Goal: Task Accomplishment & Management: Manage account settings

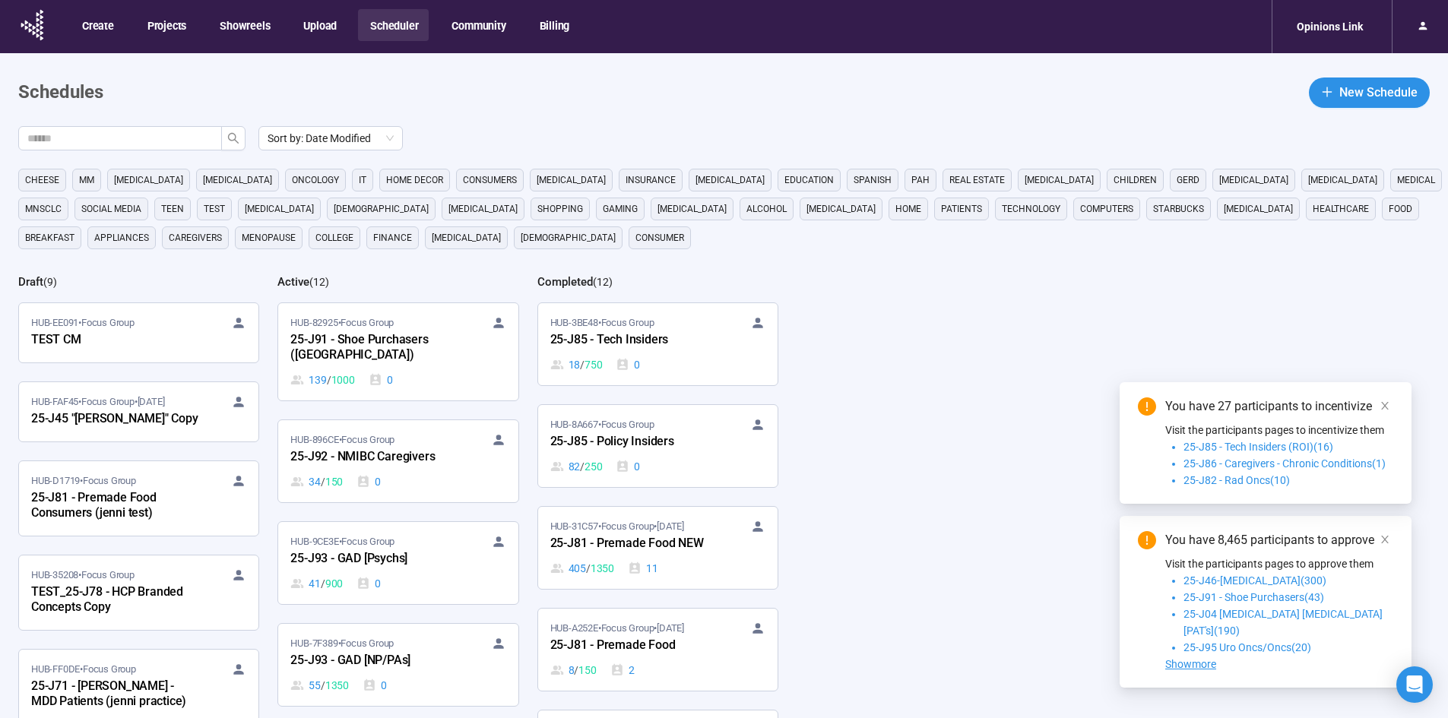
click at [364, 331] on div "25-J91 - Shoe Purchasers ([GEOGRAPHIC_DATA])" at bounding box center [373, 348] width 167 height 35
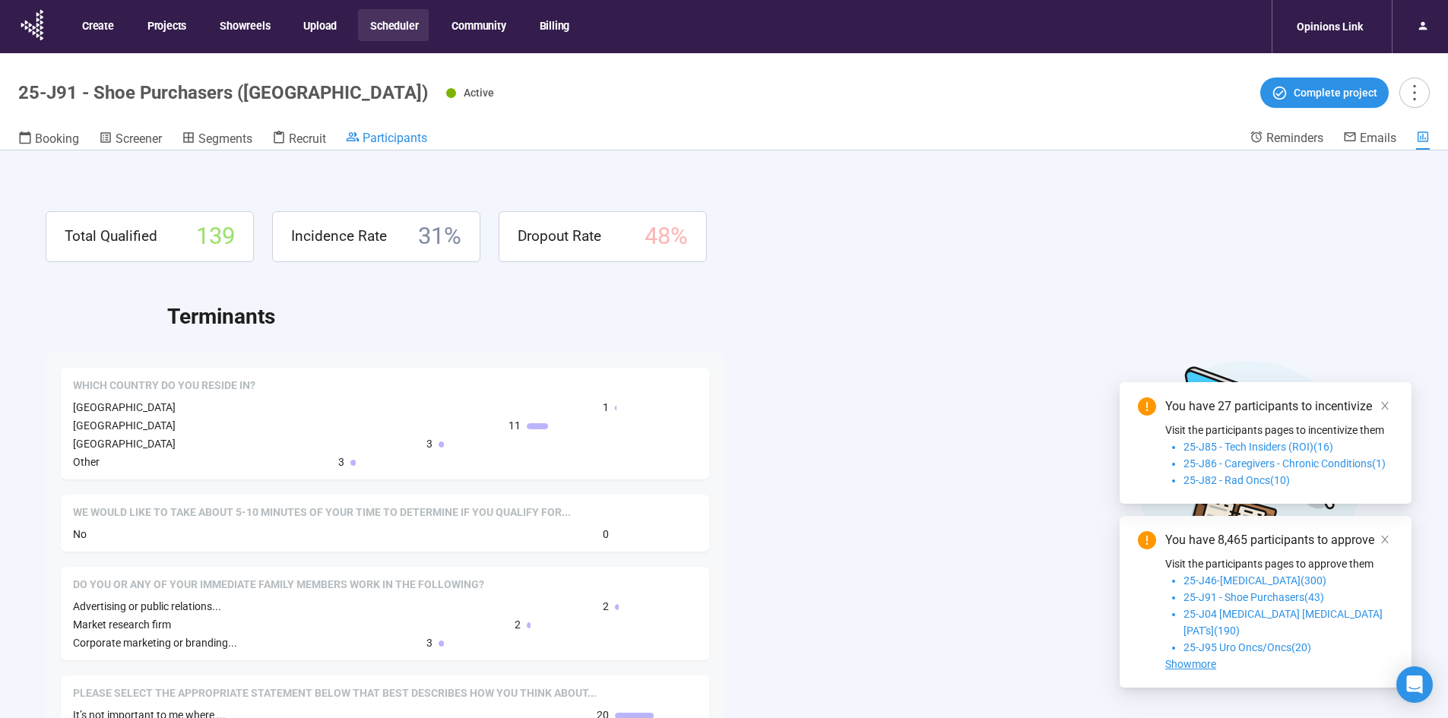
click at [379, 140] on span "Participants" at bounding box center [395, 138] width 65 height 14
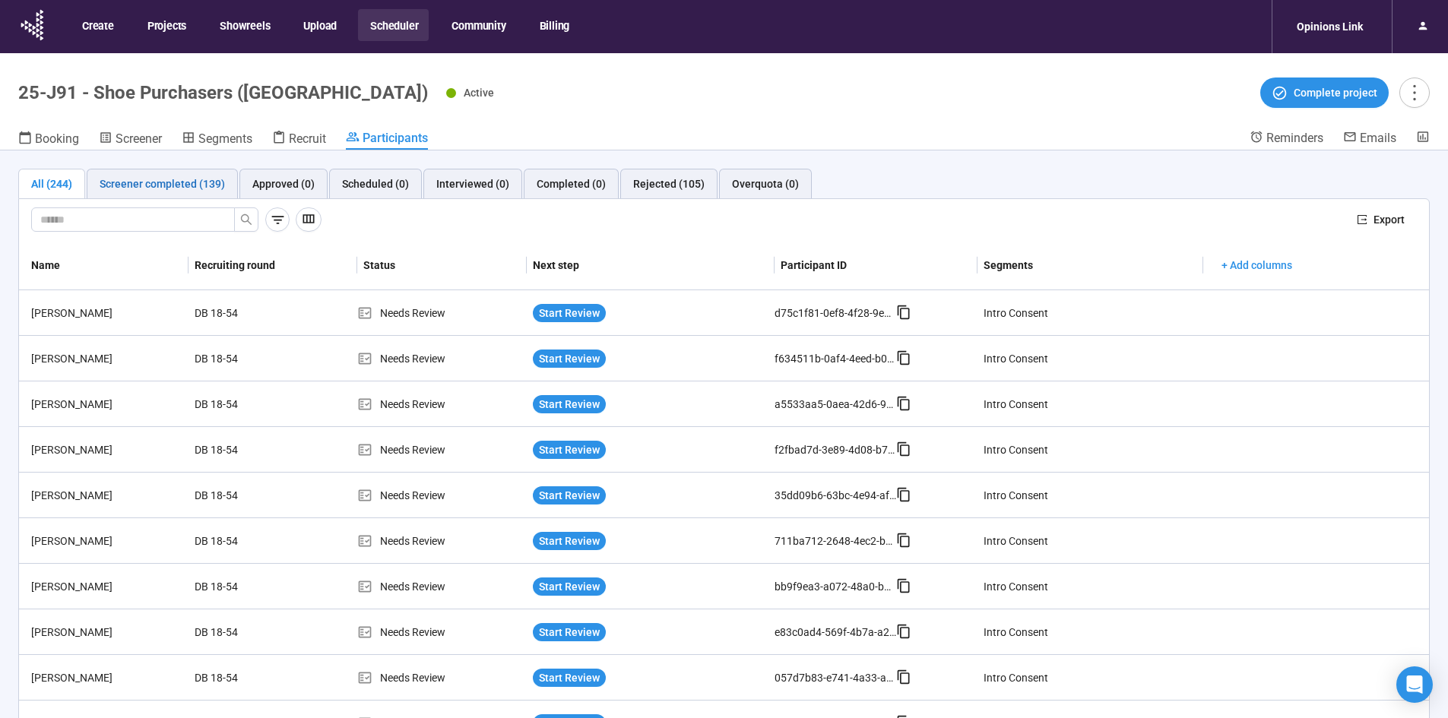
click at [173, 180] on div "Screener completed (139)" at bounding box center [162, 184] width 125 height 17
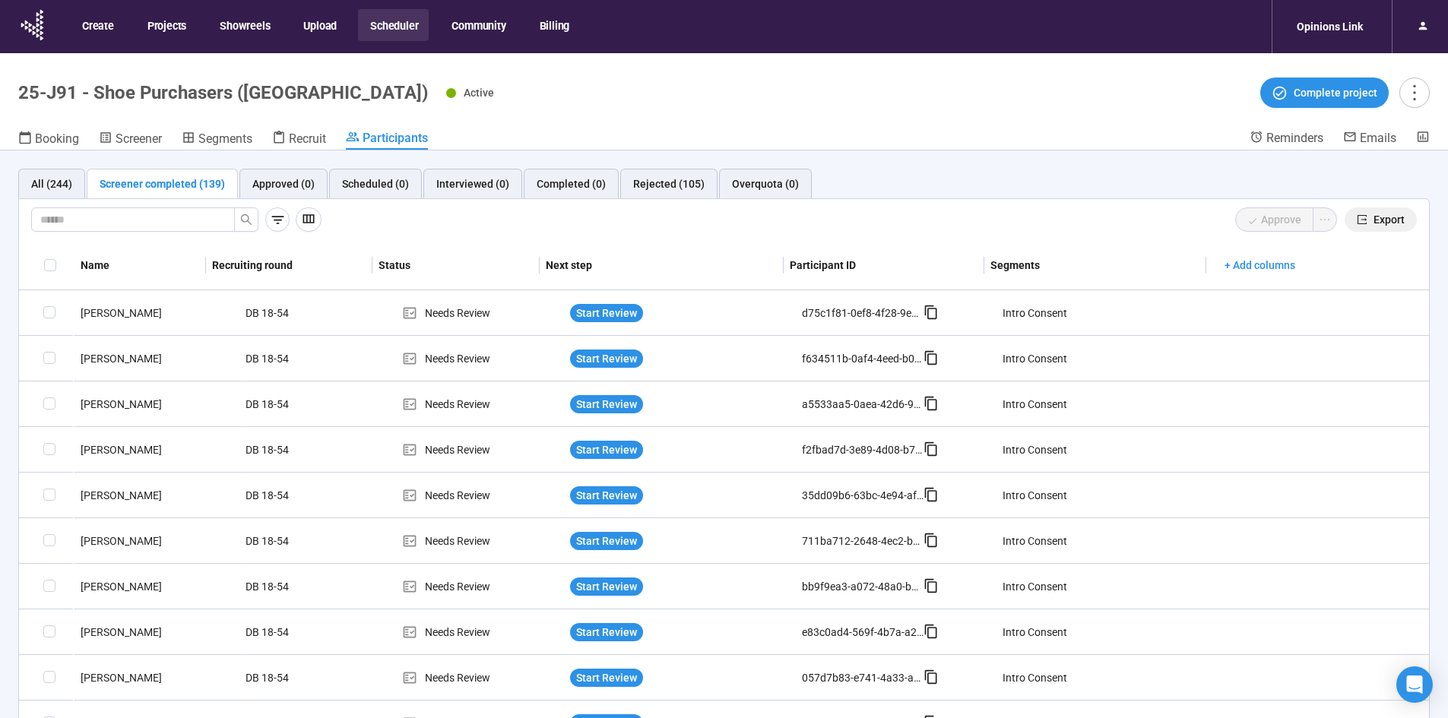
click at [1380, 217] on span "Export" at bounding box center [1389, 219] width 31 height 17
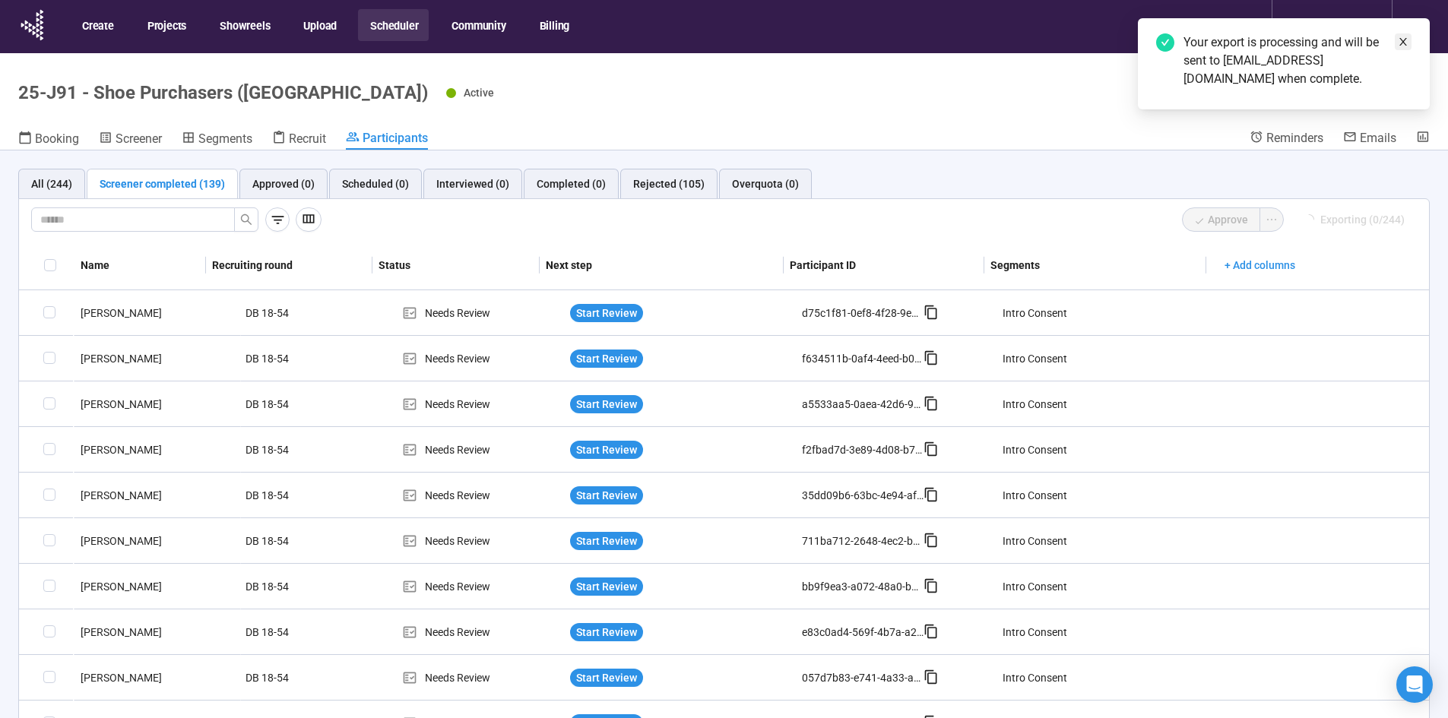
click at [1402, 43] on icon "close" at bounding box center [1403, 42] width 8 height 8
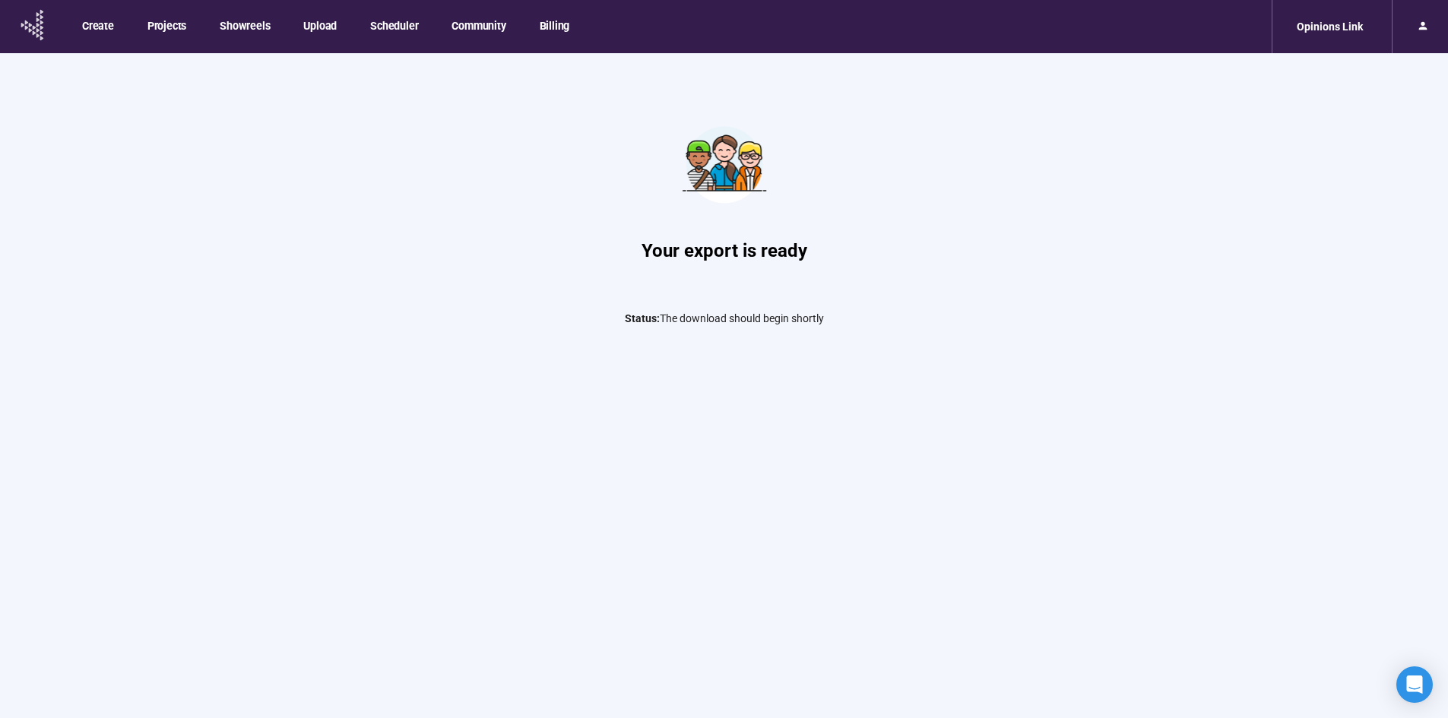
click at [24, 23] on icon at bounding box center [33, 25] width 38 height 40
